Goal: Transaction & Acquisition: Obtain resource

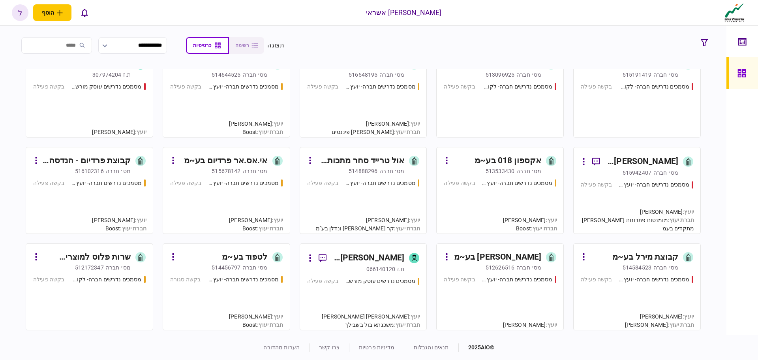
scroll to position [395, 0]
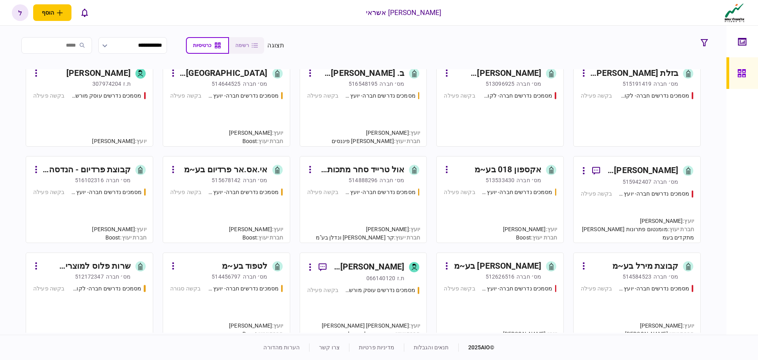
click at [238, 176] on div "515678142" at bounding box center [226, 180] width 29 height 8
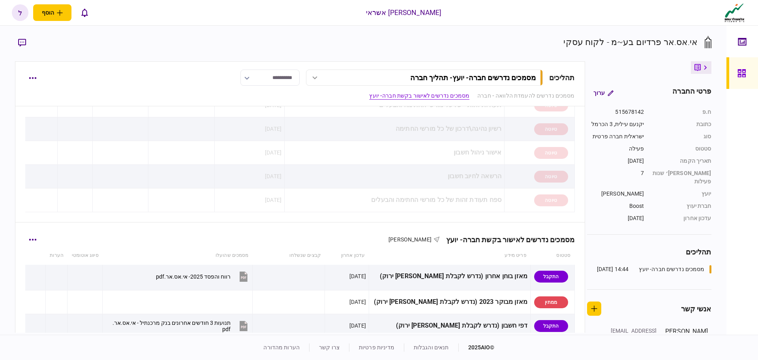
scroll to position [118, 0]
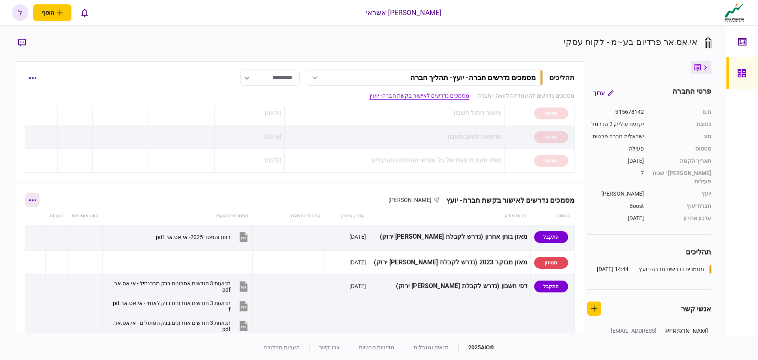
click at [33, 199] on icon "button" at bounding box center [33, 200] width 8 height 2
click at [53, 254] on span "הורד מסמכים" at bounding box center [44, 250] width 36 height 9
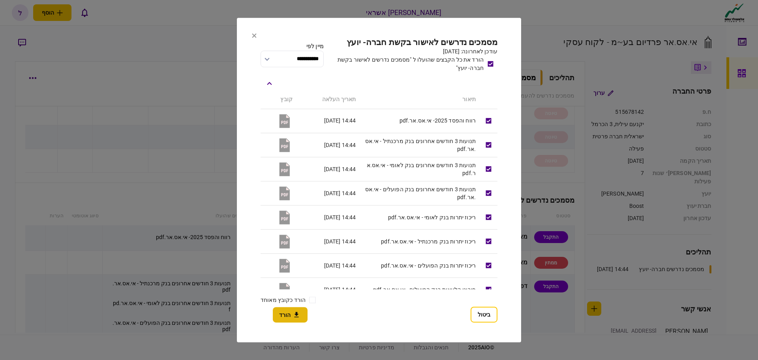
click at [293, 315] on icon "button" at bounding box center [296, 315] width 9 height 8
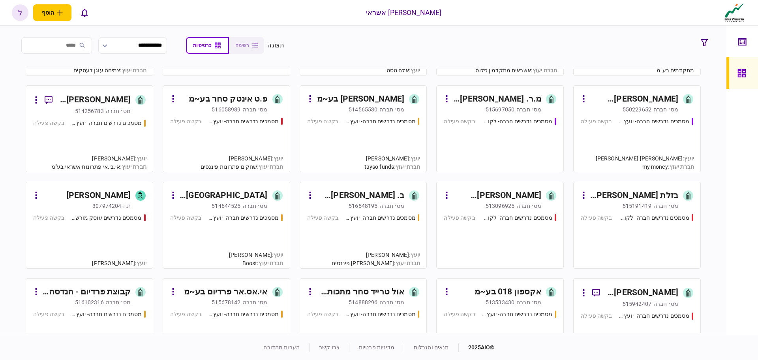
scroll to position [276, 0]
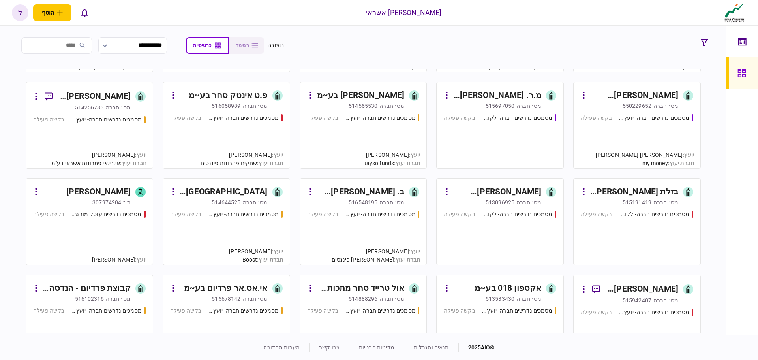
click at [255, 287] on div "אי.אס.אר פרדיום בע~מ" at bounding box center [226, 288] width 84 height 13
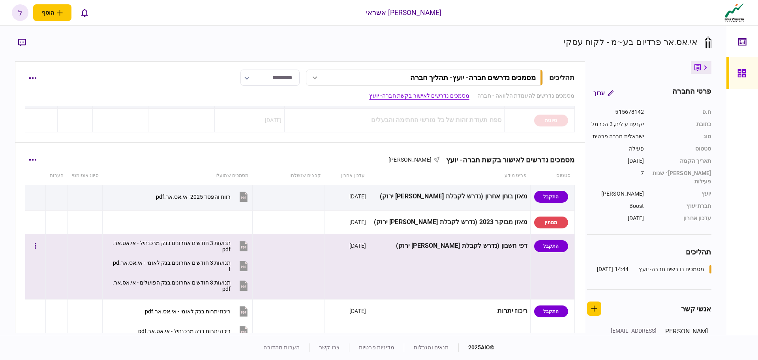
scroll to position [158, 0]
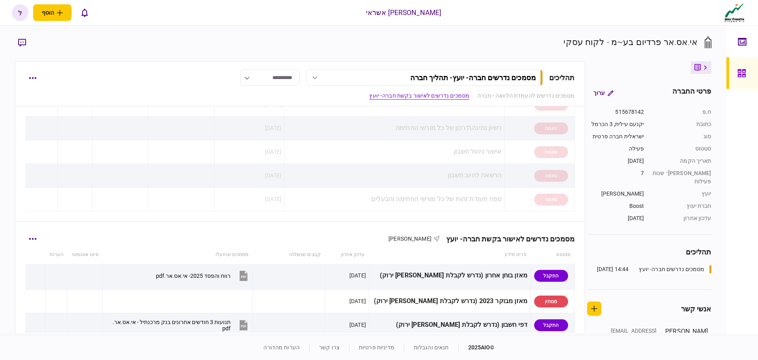
scroll to position [79, 0]
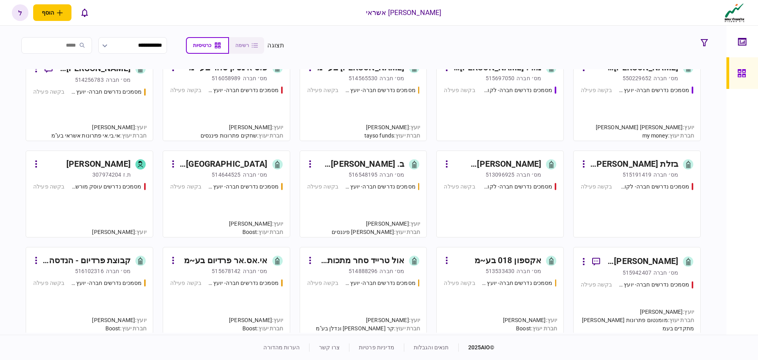
scroll to position [316, 0]
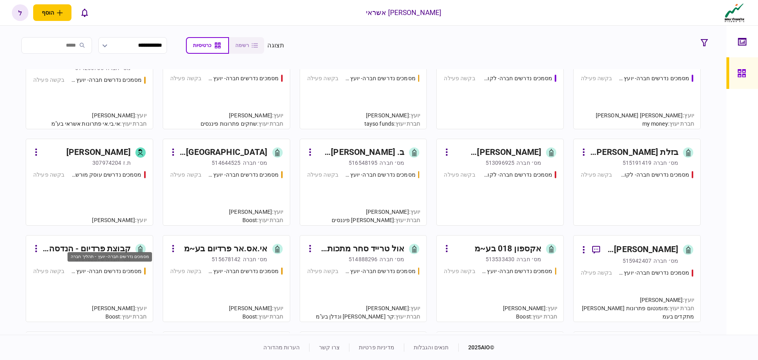
click at [112, 268] on div "מסמכים נדרשים חברה- יועץ - תהליך חברה" at bounding box center [106, 271] width 71 height 8
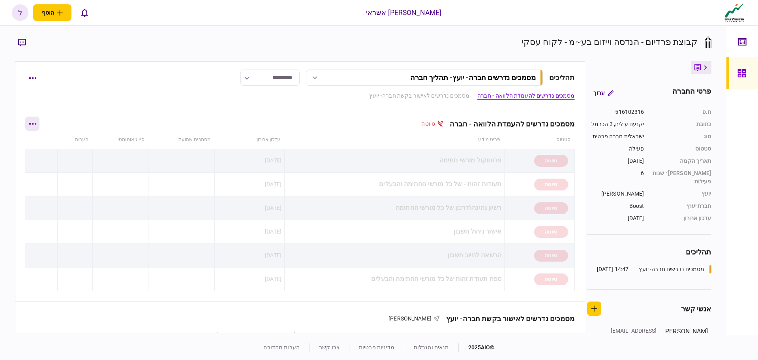
click at [38, 127] on button "button" at bounding box center [32, 123] width 14 height 14
click at [32, 157] on span "הורד מסמכים" at bounding box center [32, 156] width 36 height 9
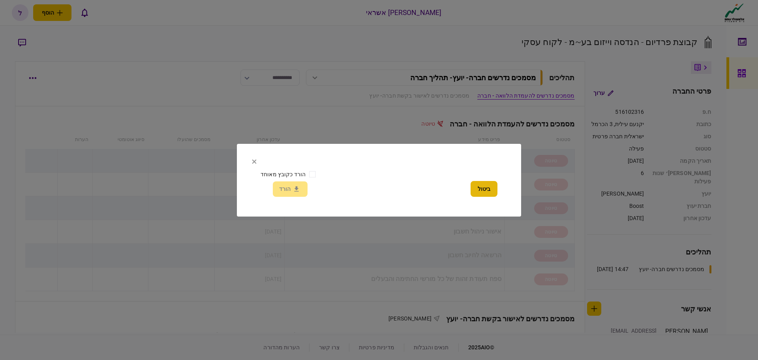
click at [482, 192] on button "ביטול" at bounding box center [484, 189] width 27 height 16
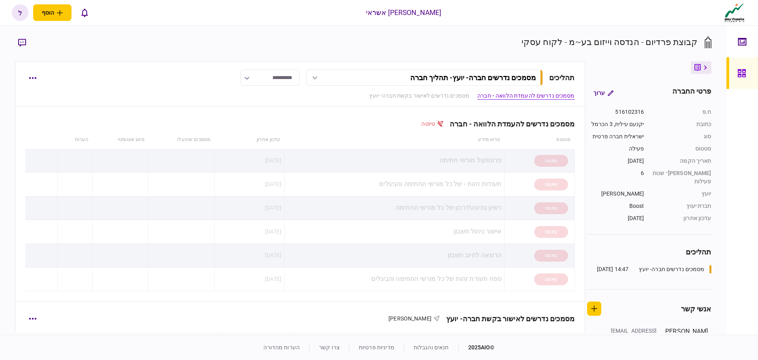
scroll to position [158, 0]
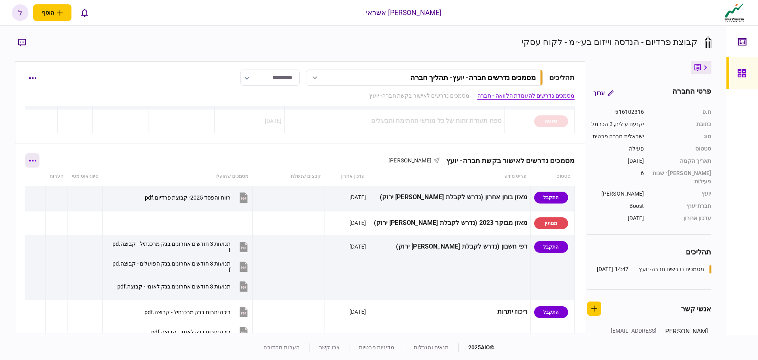
click at [35, 162] on button "button" at bounding box center [32, 160] width 14 height 14
click at [57, 211] on span "הורד מסמכים" at bounding box center [44, 210] width 36 height 9
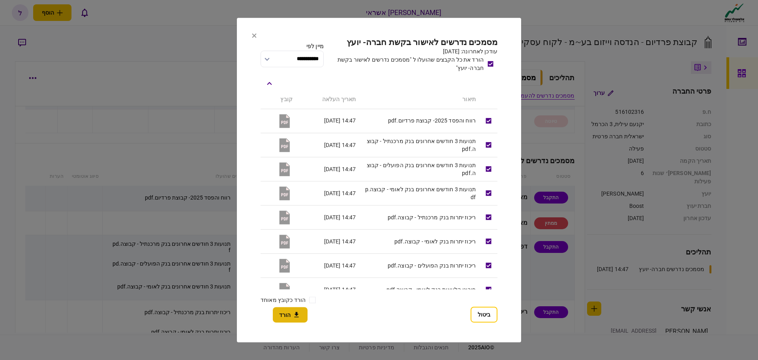
click at [288, 316] on button "הורד" at bounding box center [290, 314] width 35 height 15
